Goal: Task Accomplishment & Management: Complete application form

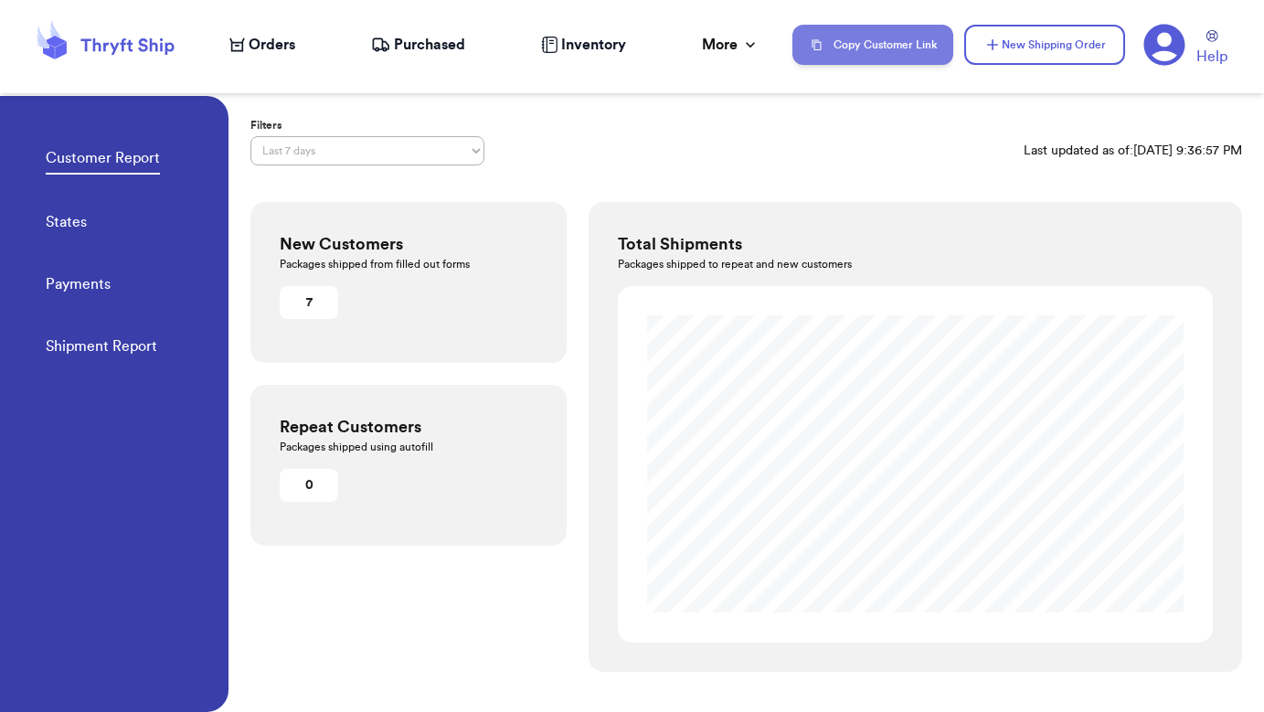
click at [880, 51] on button "Copy Customer Link" at bounding box center [873, 45] width 161 height 40
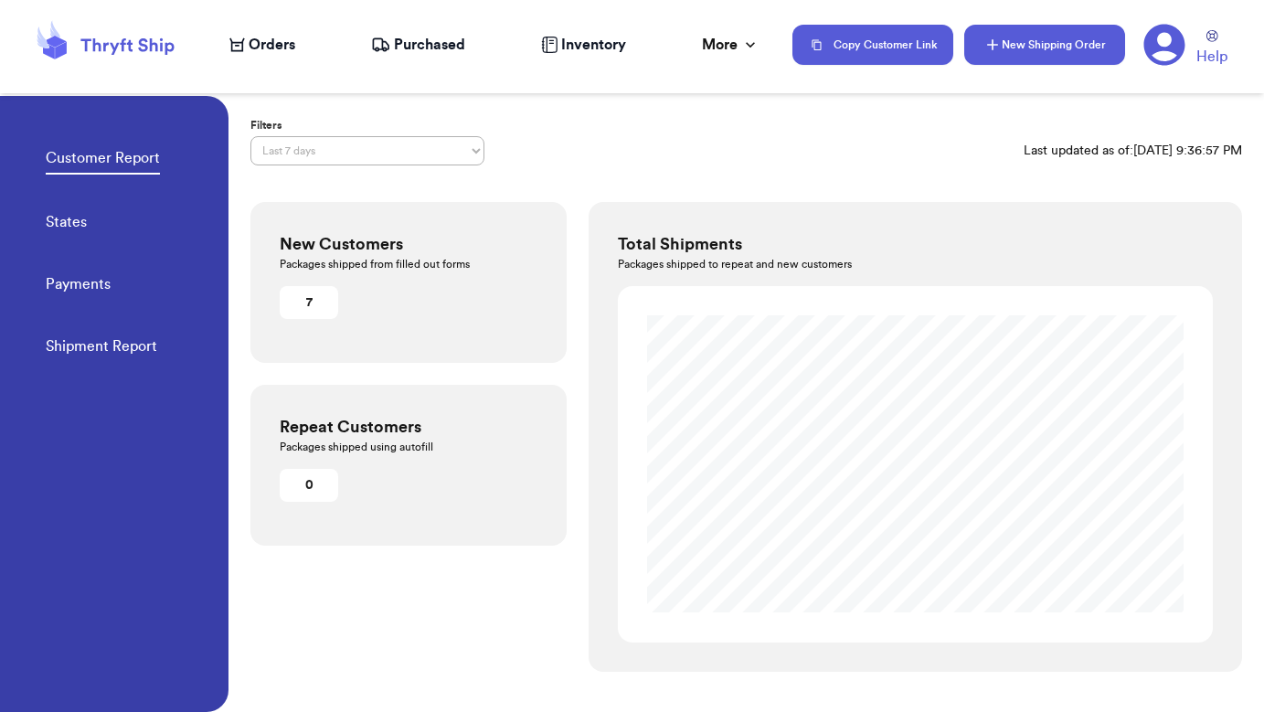
click at [1004, 48] on button "New Shipping Order" at bounding box center [1045, 45] width 161 height 40
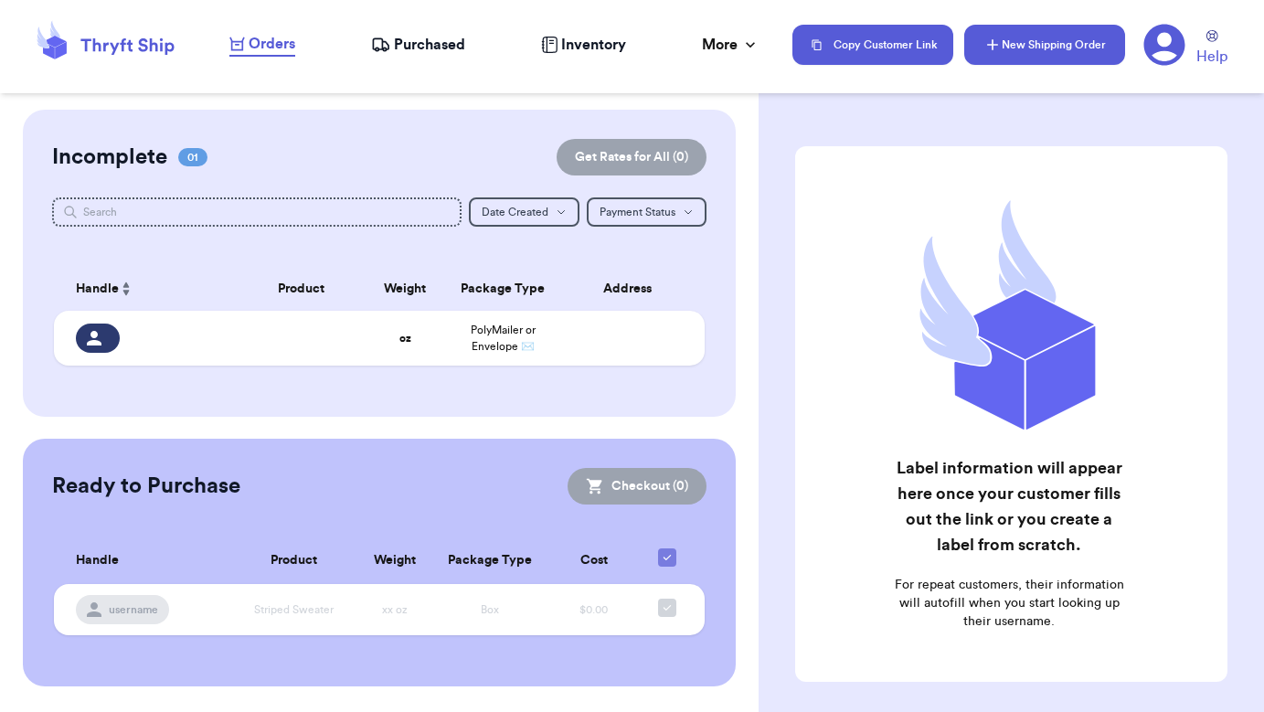
click at [1027, 46] on button "New Shipping Order" at bounding box center [1045, 45] width 161 height 40
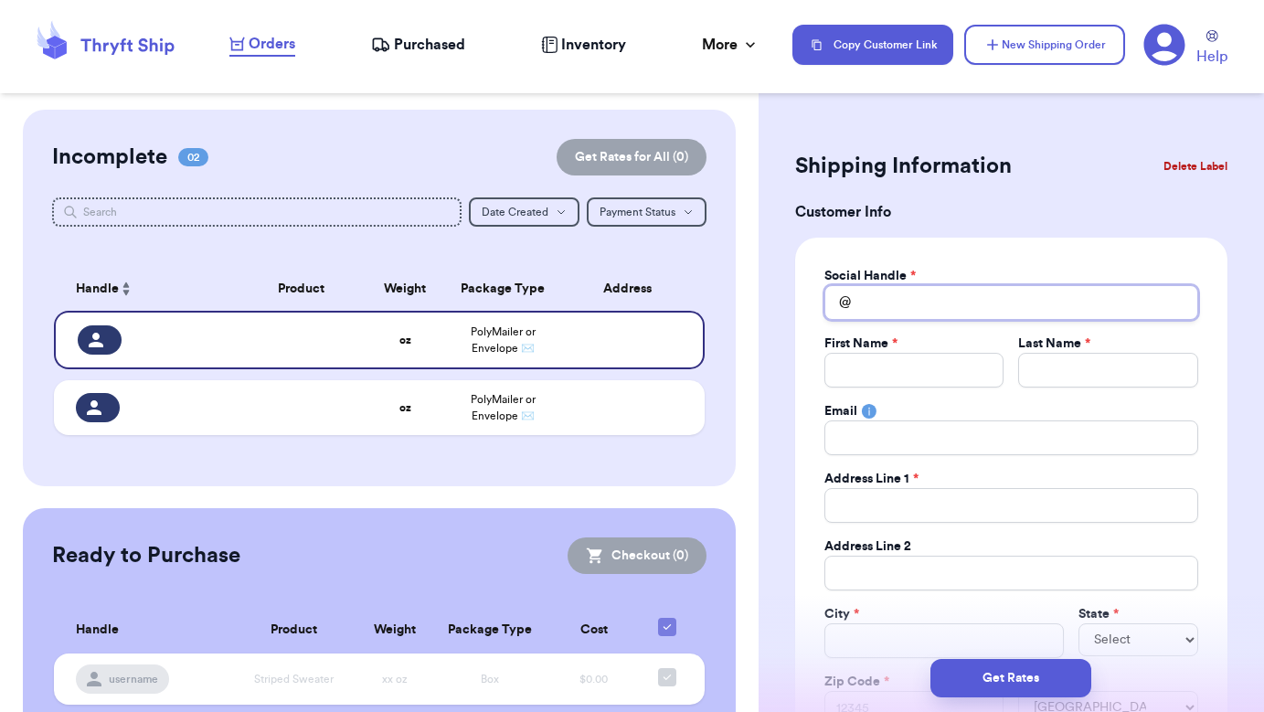
click at [887, 304] on input "Total Amount Paid" at bounding box center [1012, 302] width 374 height 35
paste input "jenniferlriddle"
type input "jenniferlriddle"
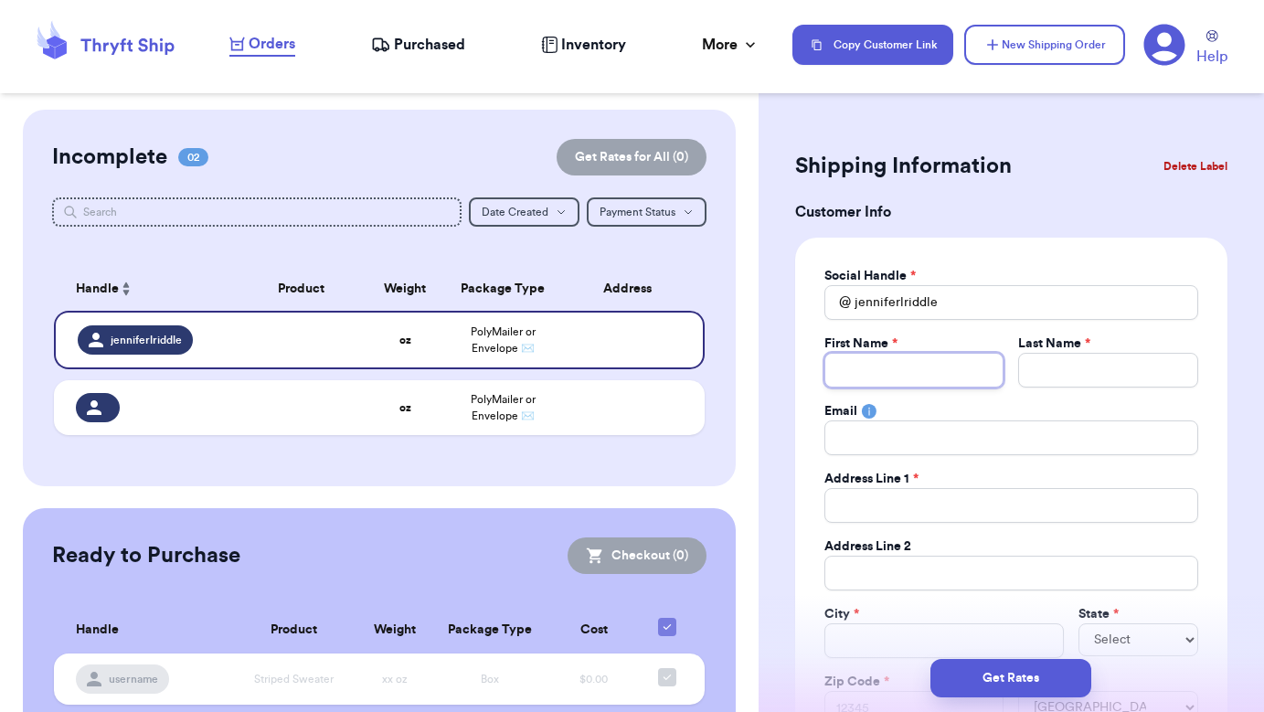
type input "J"
type input "JE"
type input "JEn"
type input "JEnn"
type input "JEnni"
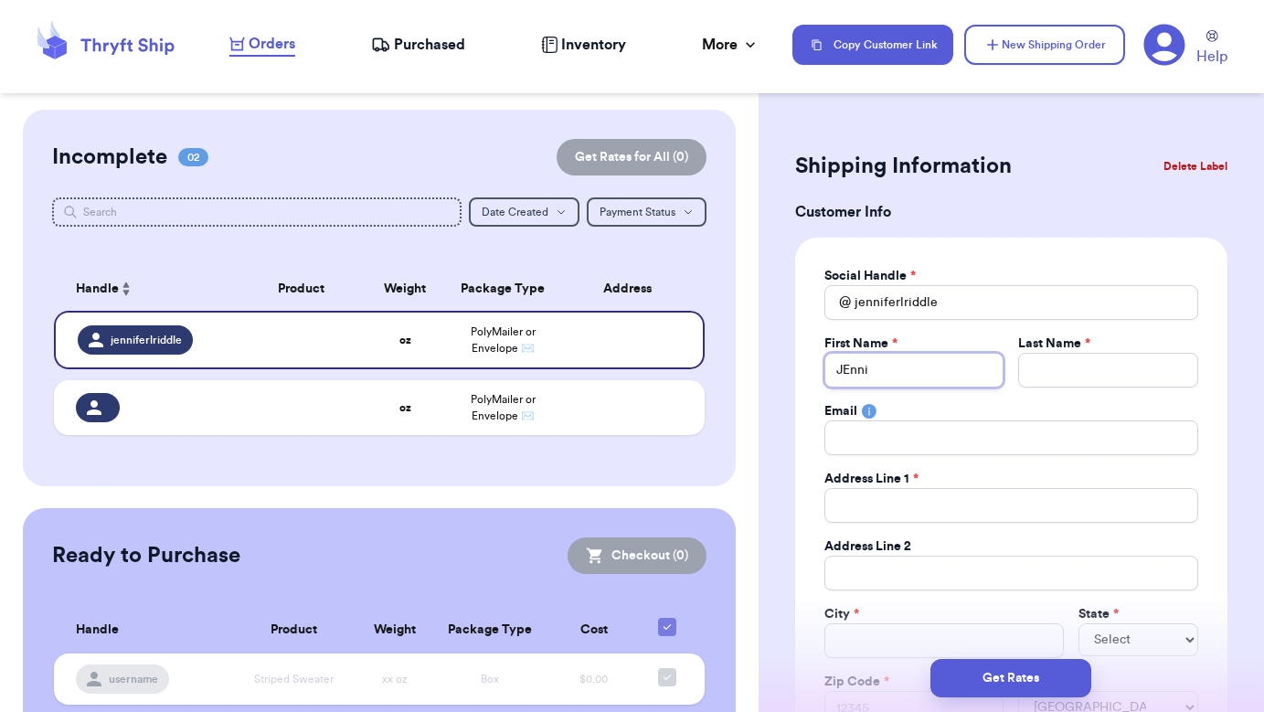
type input "[PERSON_NAME]"
type input "JEnni"
type input "JEnn"
type input "JEn"
type input "JE"
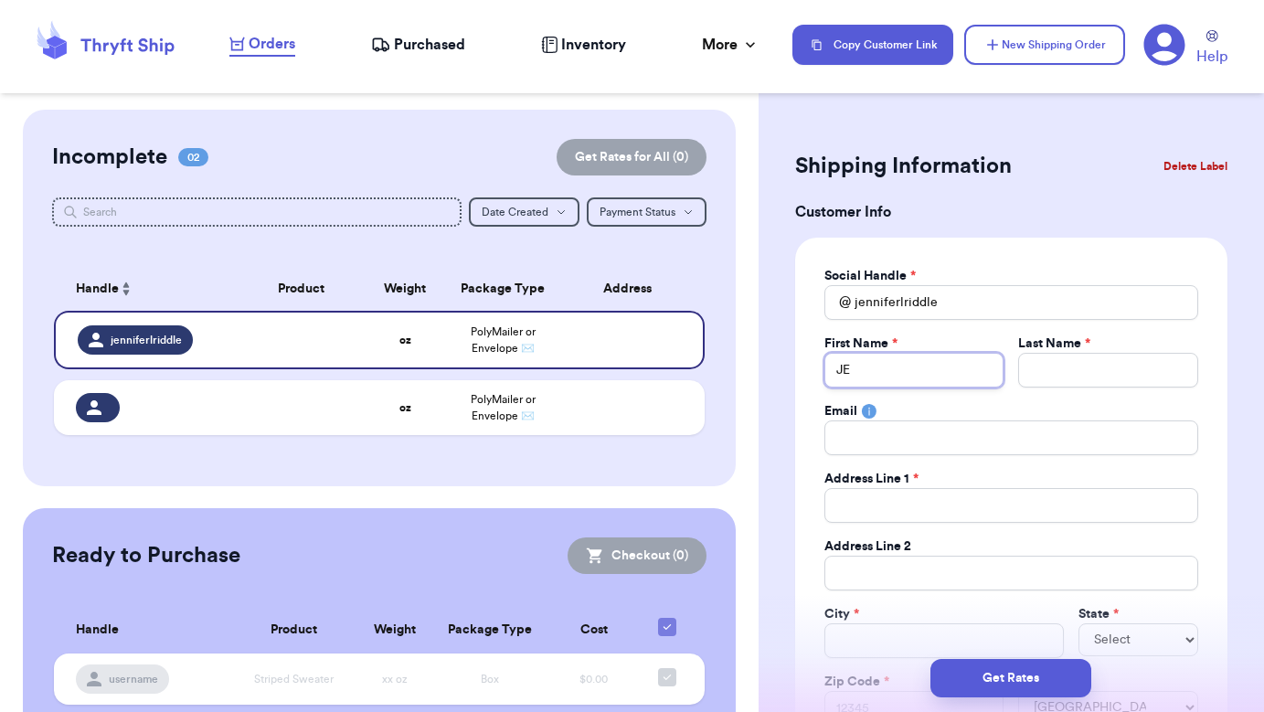
type input "J"
type input "Je"
type input "[PERSON_NAME]"
type input "Jenn"
type input "Jenni"
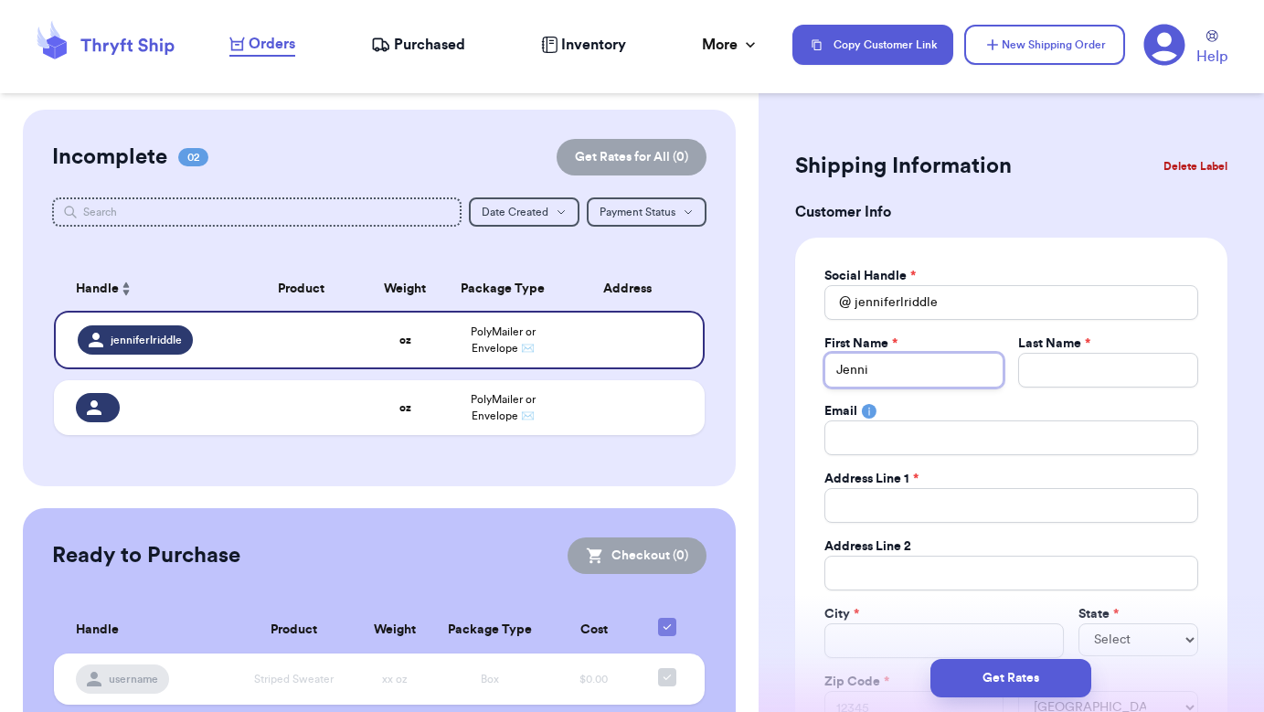
type input "[PERSON_NAME]"
type input "R"
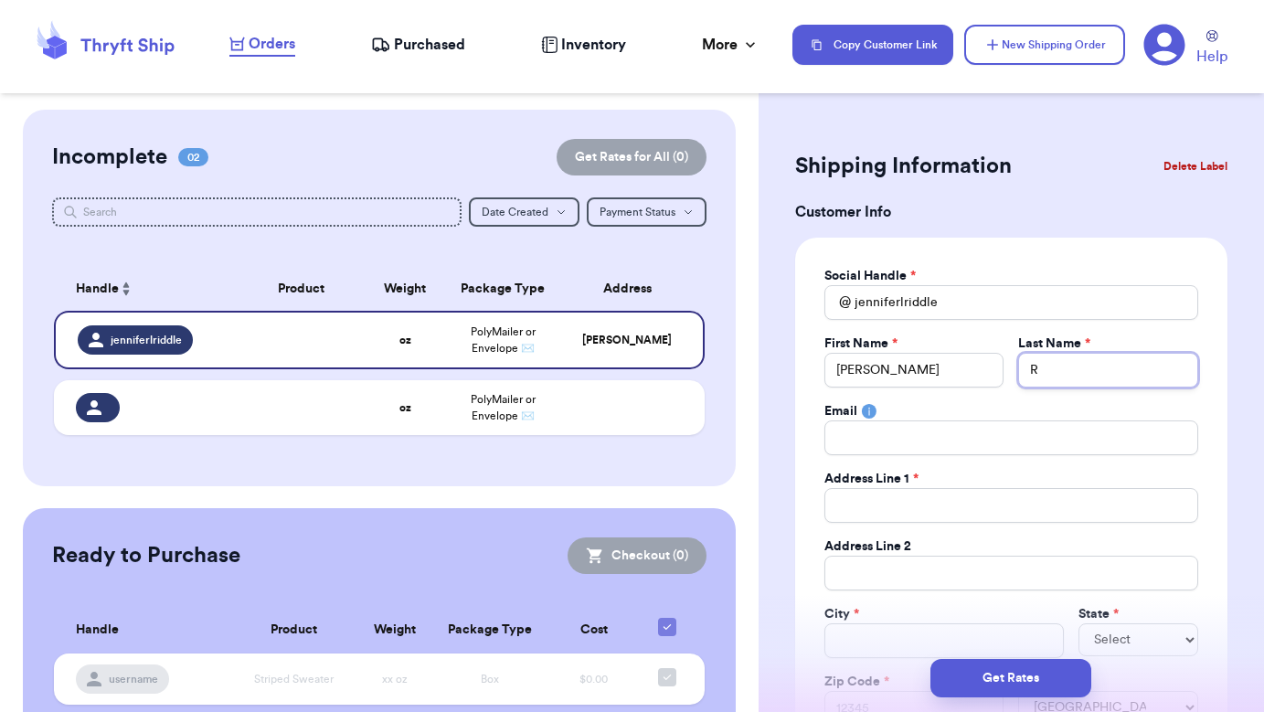
type input "Ri"
type input "Rid"
type input "Ridd"
type input "Riddl"
type input "[PERSON_NAME]"
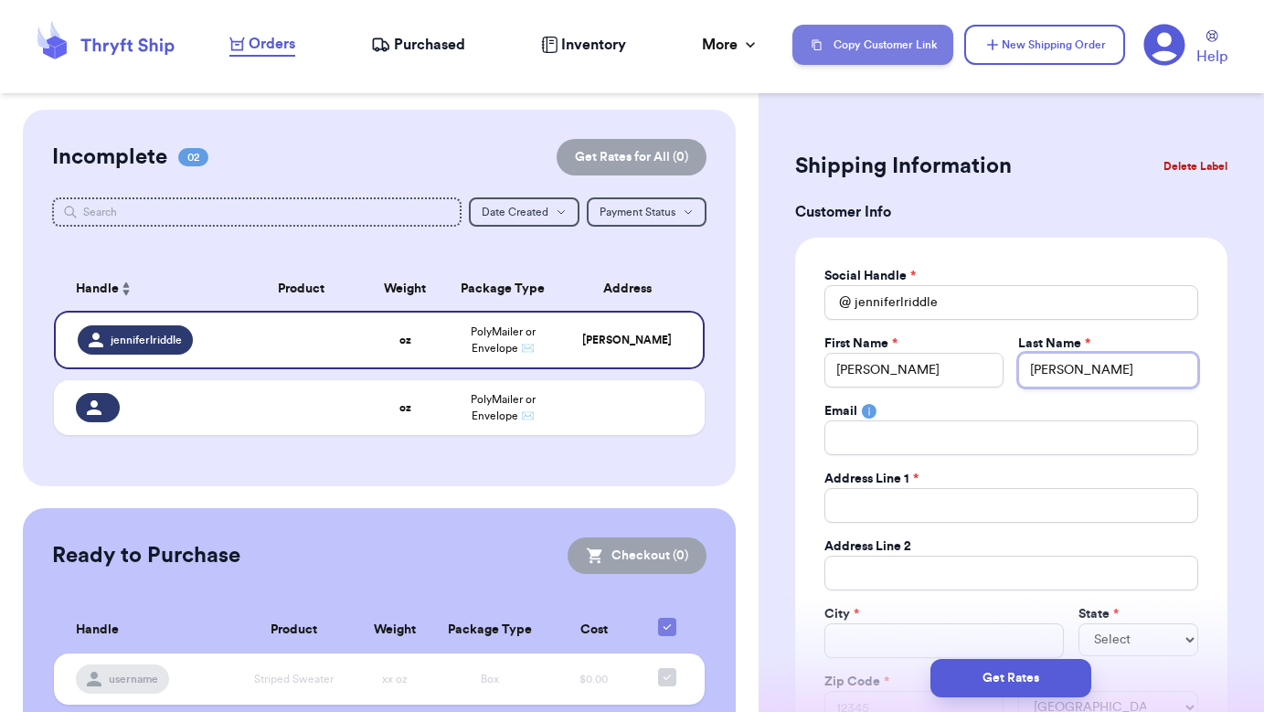
type input "[PERSON_NAME]"
click at [895, 44] on button "Copy Customer Link" at bounding box center [873, 45] width 161 height 40
